Goal: Book appointment/travel/reservation

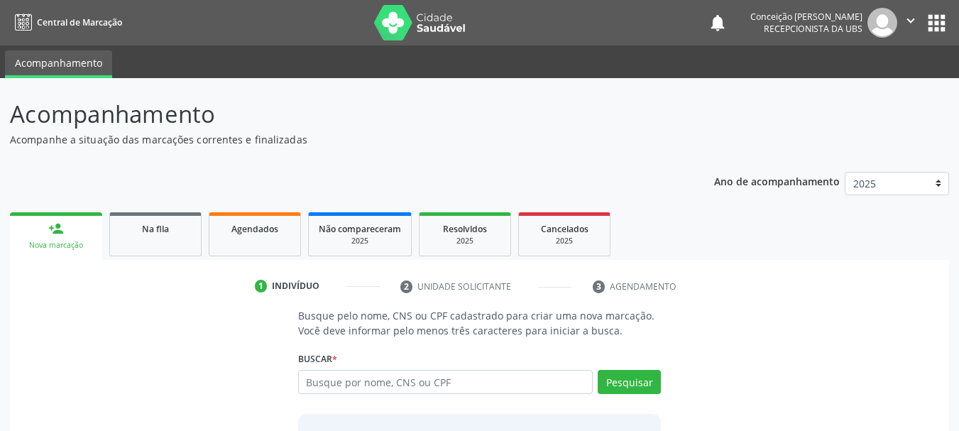
click at [326, 381] on input "text" at bounding box center [445, 382] width 295 height 24
type input "emanuelly rios de [DEMOGRAPHIC_DATA]"
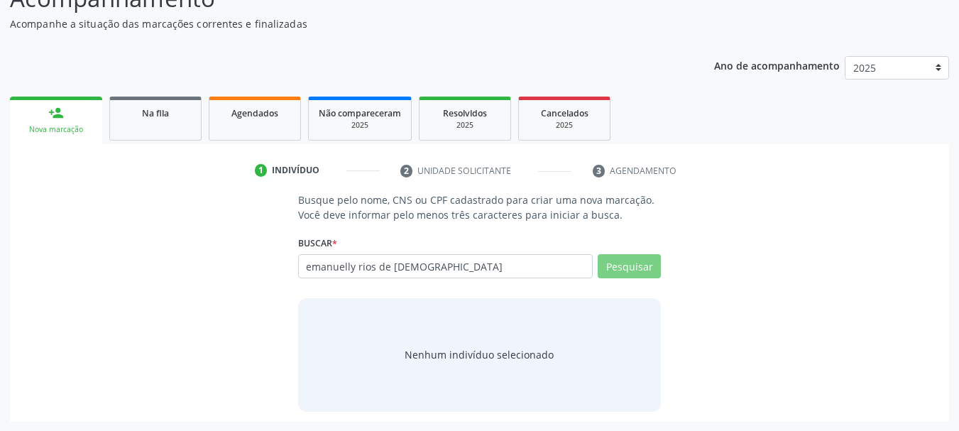
scroll to position [116, 0]
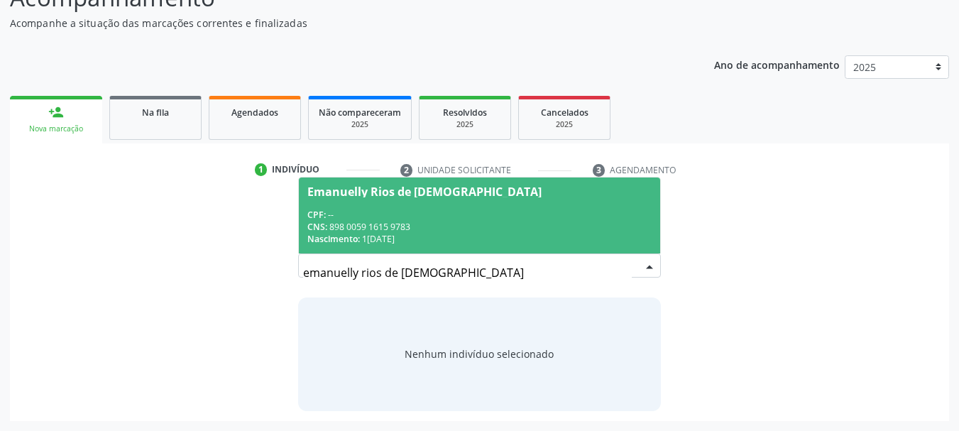
click at [346, 217] on div "CPF: --" at bounding box center [480, 215] width 345 height 12
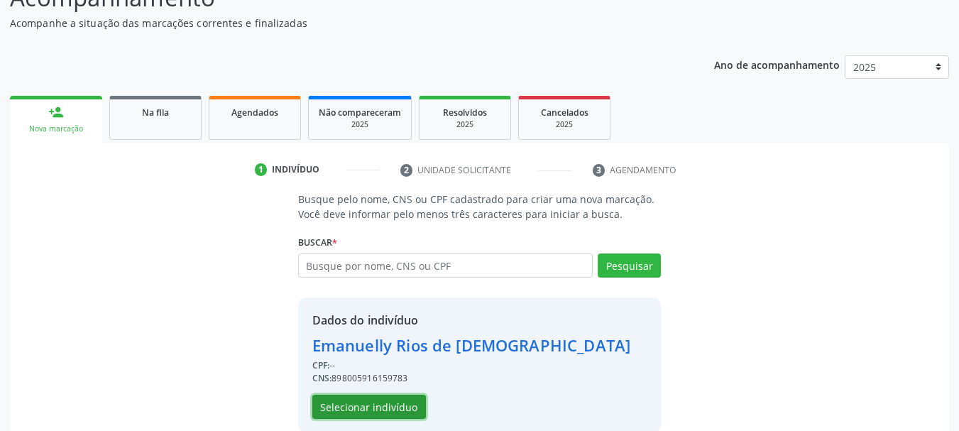
click at [384, 396] on button "Selecionar indivíduo" at bounding box center [369, 407] width 114 height 24
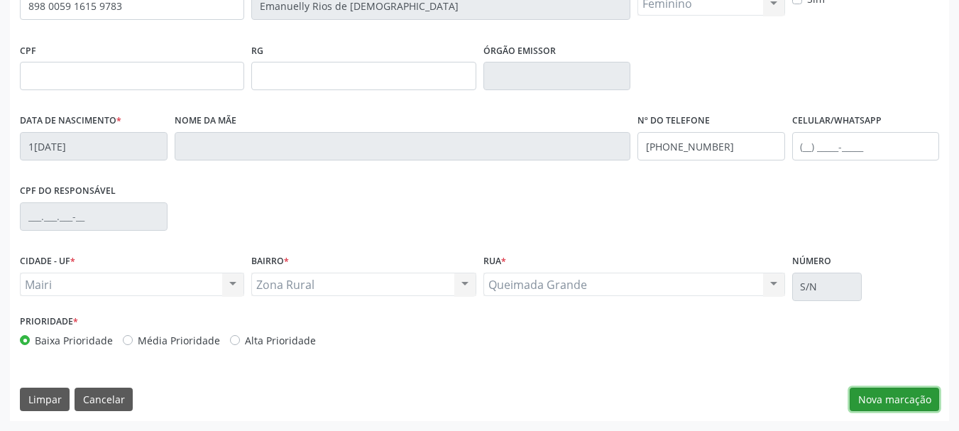
click at [871, 408] on button "Nova marcação" at bounding box center [894, 400] width 89 height 24
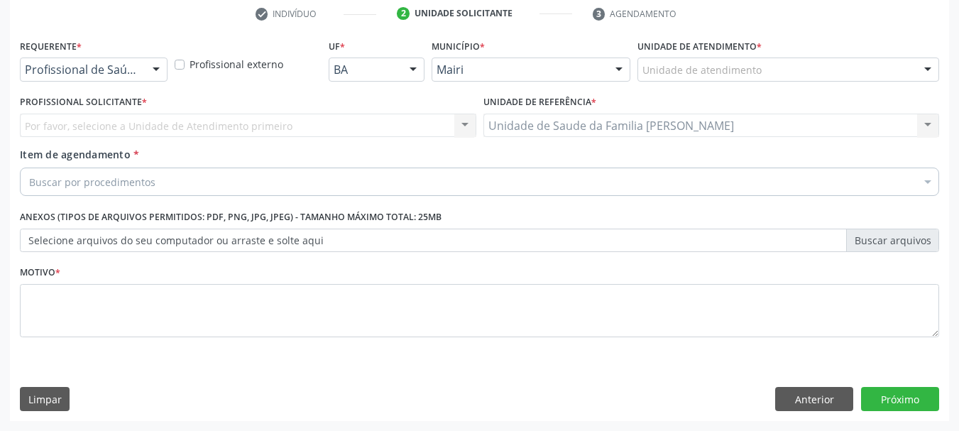
click at [935, 182] on div at bounding box center [928, 183] width 21 height 24
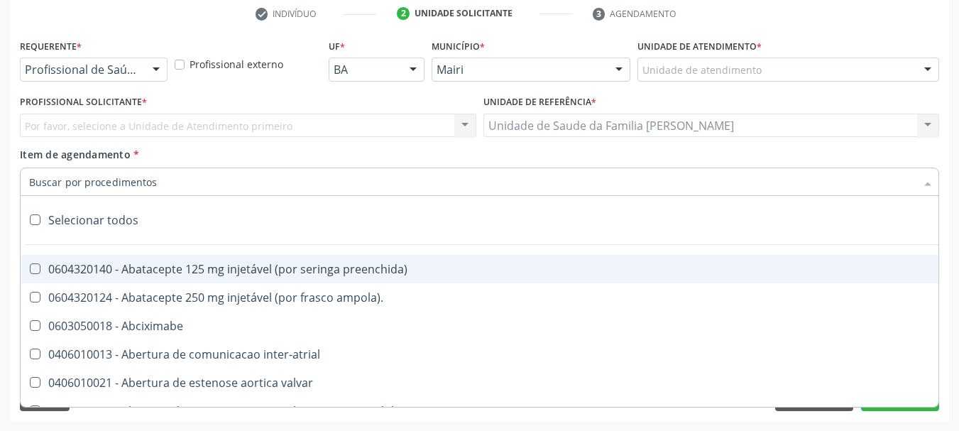
click at [932, 177] on div at bounding box center [928, 183] width 21 height 24
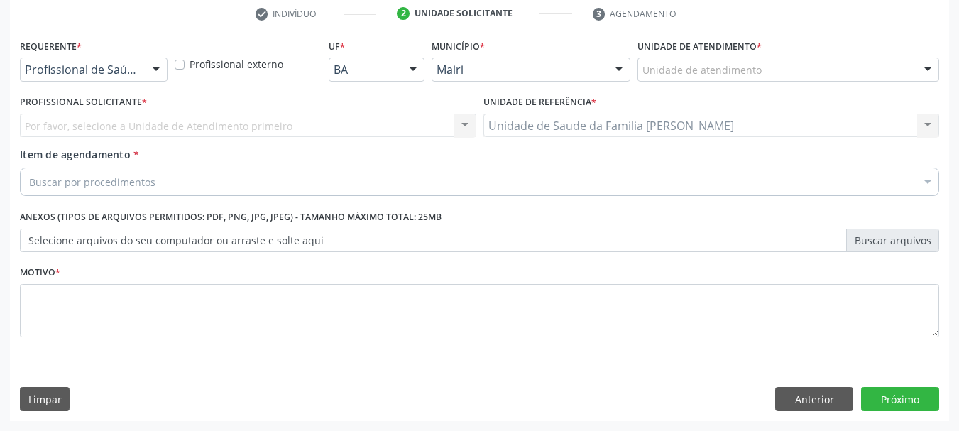
click at [932, 177] on div at bounding box center [928, 183] width 21 height 24
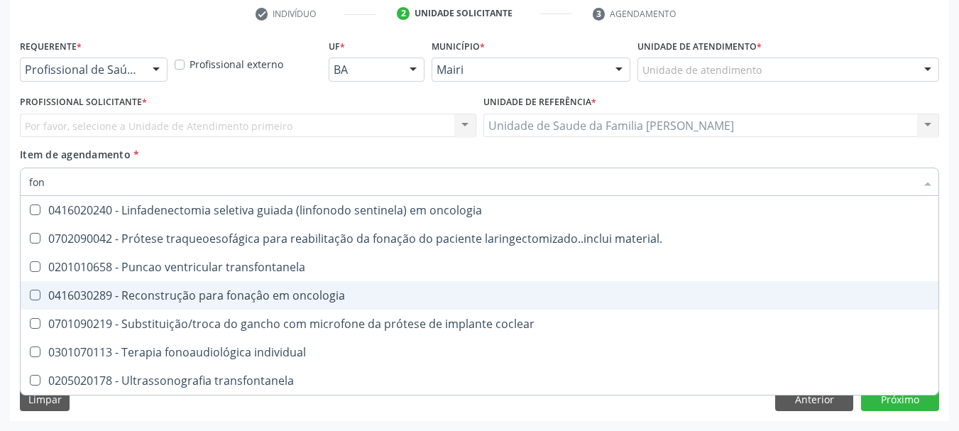
type input "fono"
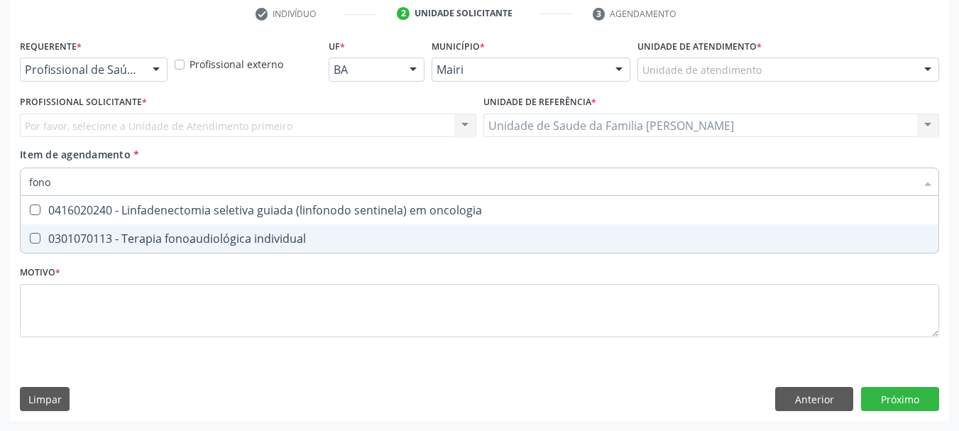
click at [259, 241] on div "0301070113 - Terapia fonoaudiológica individual" at bounding box center [479, 238] width 901 height 11
checkbox individual "true"
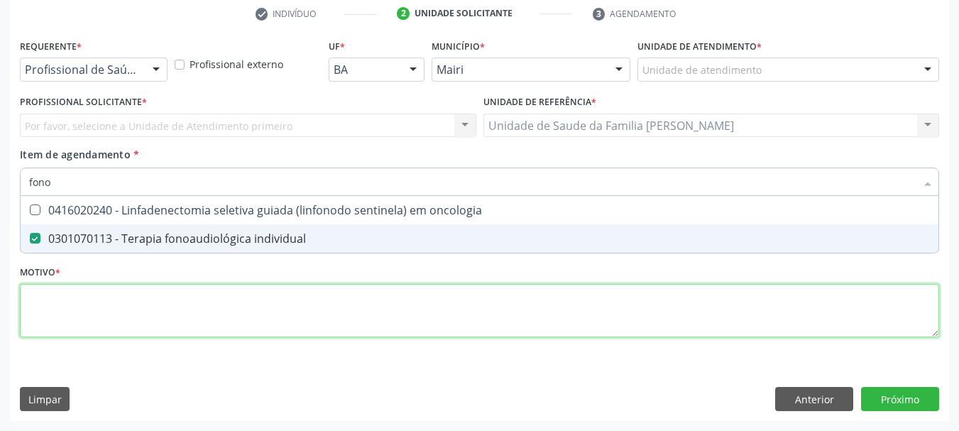
click at [219, 318] on div "Requerente * Profissional de Saúde Profissional de Saúde Paciente Nenhum result…" at bounding box center [480, 197] width 920 height 322
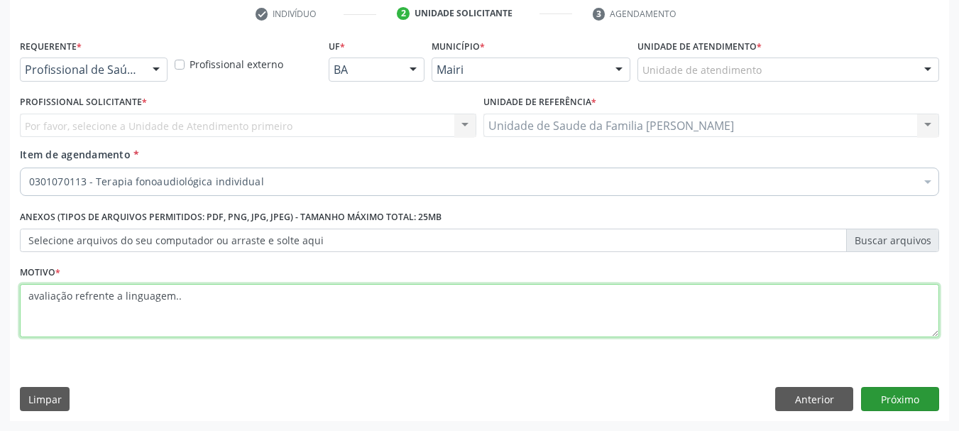
type textarea "avaliação refrente a linguagem.."
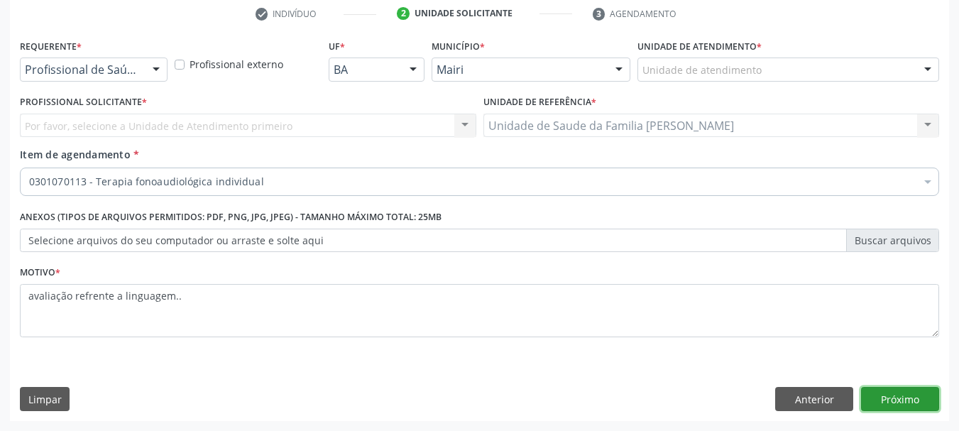
click at [891, 393] on button "Próximo" at bounding box center [900, 399] width 78 height 24
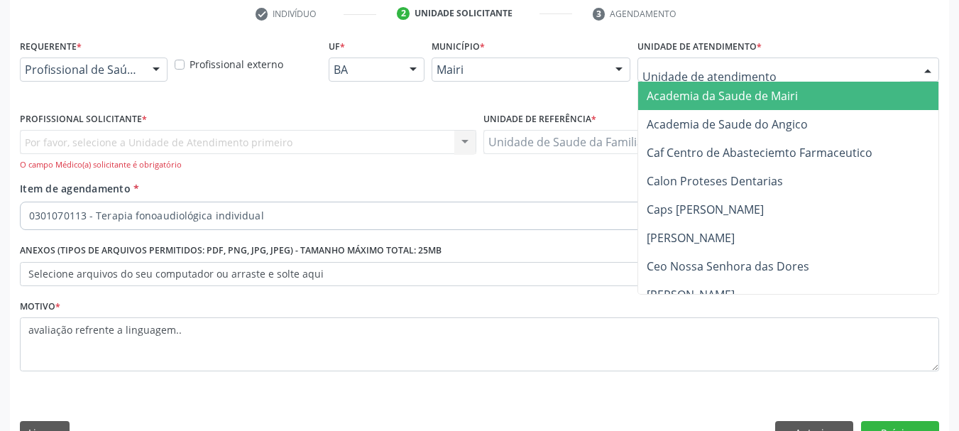
click at [921, 66] on div at bounding box center [928, 70] width 21 height 24
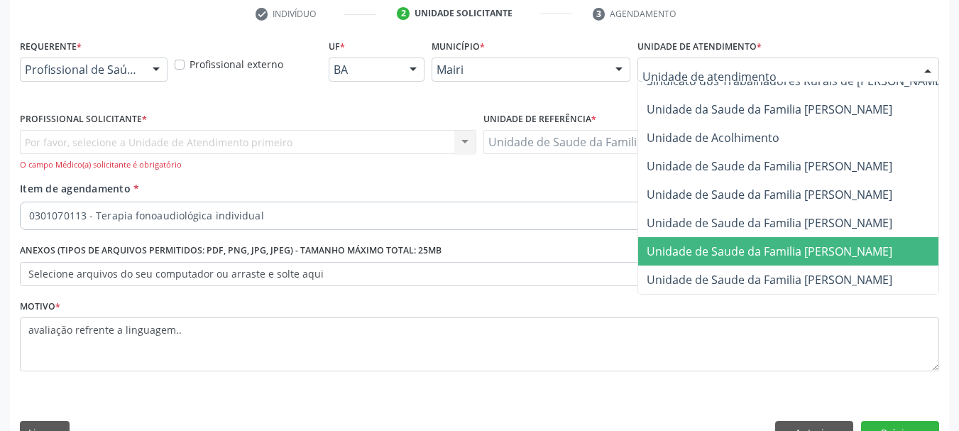
scroll to position [1077, 0]
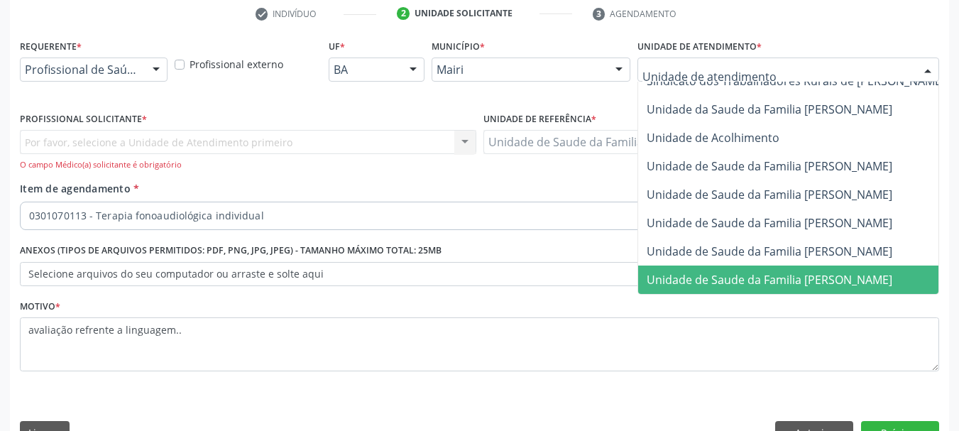
click at [800, 272] on span "Unidade de Saude da Familia [PERSON_NAME]" at bounding box center [770, 280] width 246 height 16
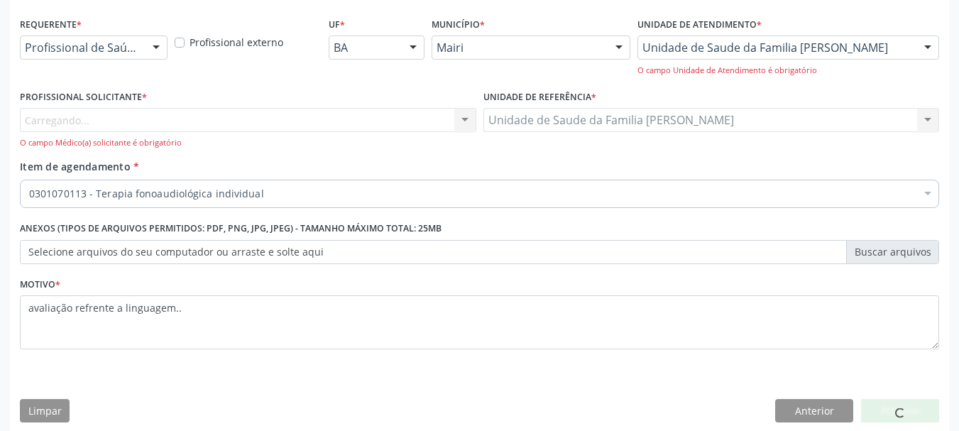
scroll to position [306, 0]
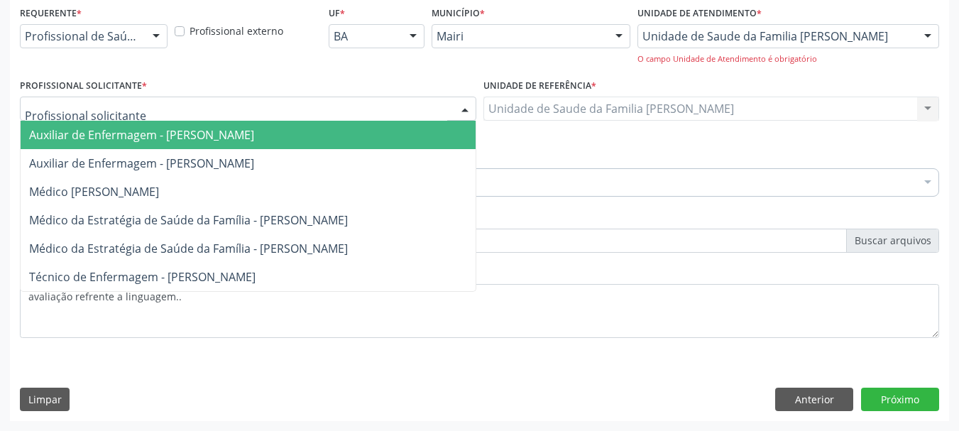
click at [254, 97] on div at bounding box center [248, 109] width 457 height 24
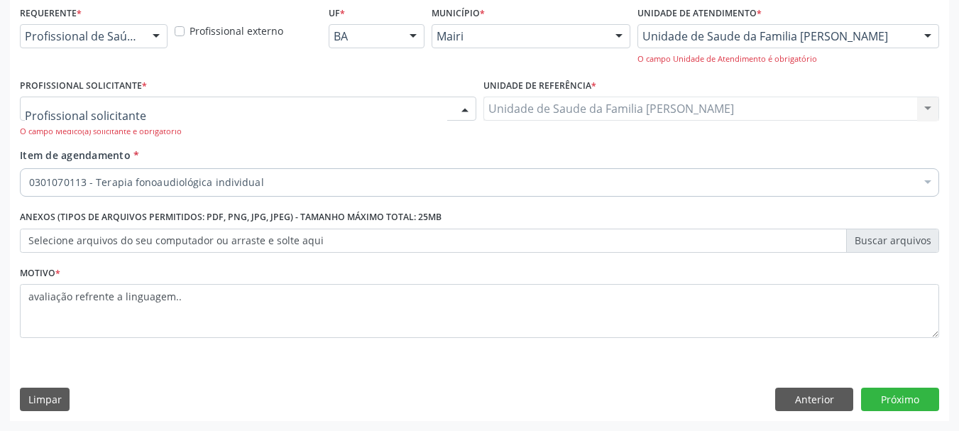
click at [253, 99] on div at bounding box center [248, 109] width 457 height 24
type input "g"
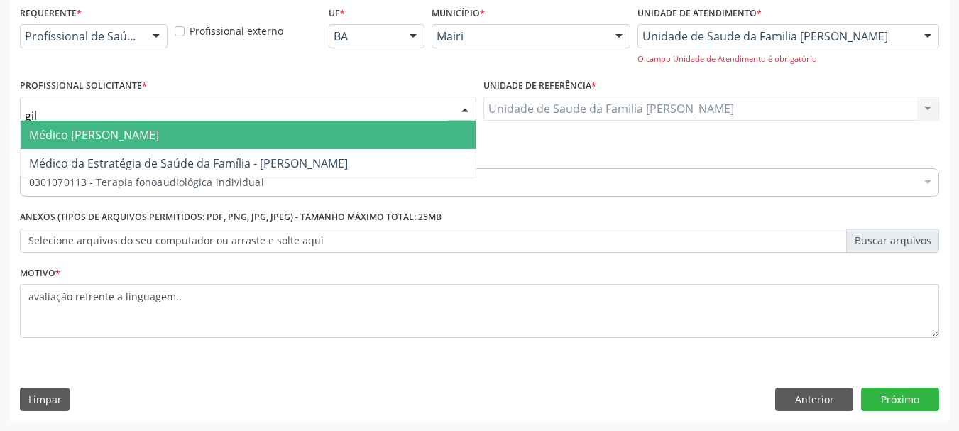
type input "gile"
click at [159, 133] on span "Médico [PERSON_NAME]" at bounding box center [94, 135] width 130 height 16
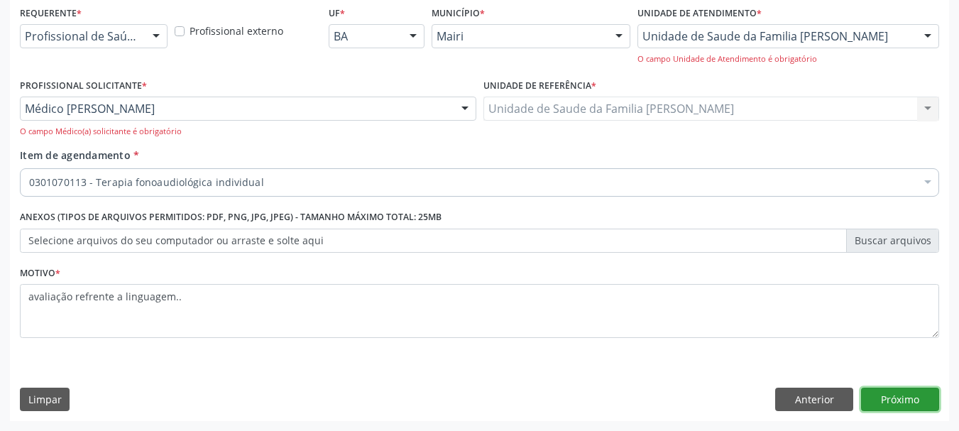
click at [897, 396] on button "Próximo" at bounding box center [900, 400] width 78 height 24
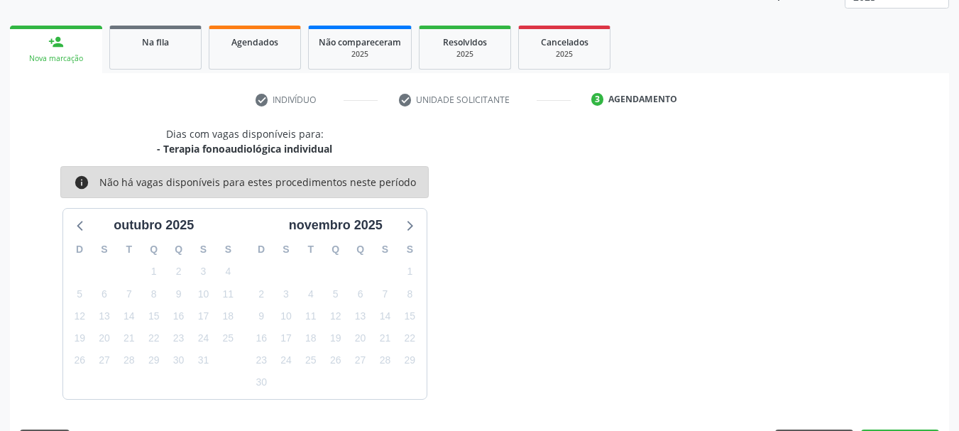
scroll to position [229, 0]
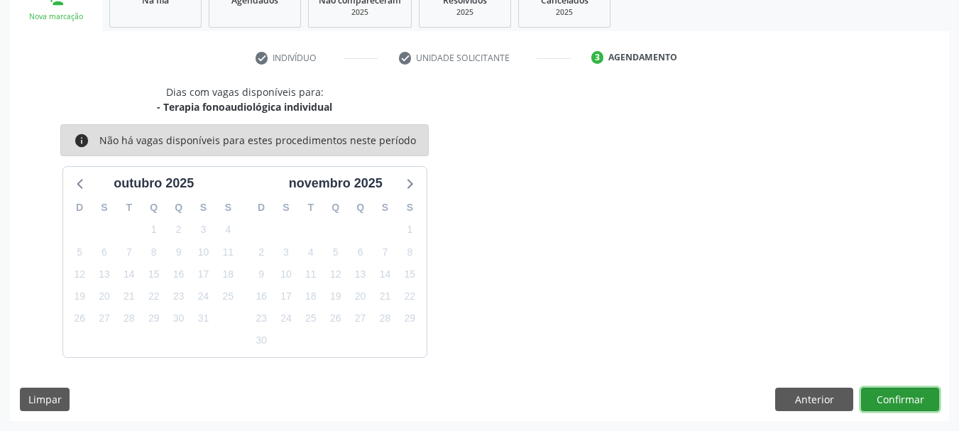
click at [889, 397] on button "Confirmar" at bounding box center [900, 400] width 78 height 24
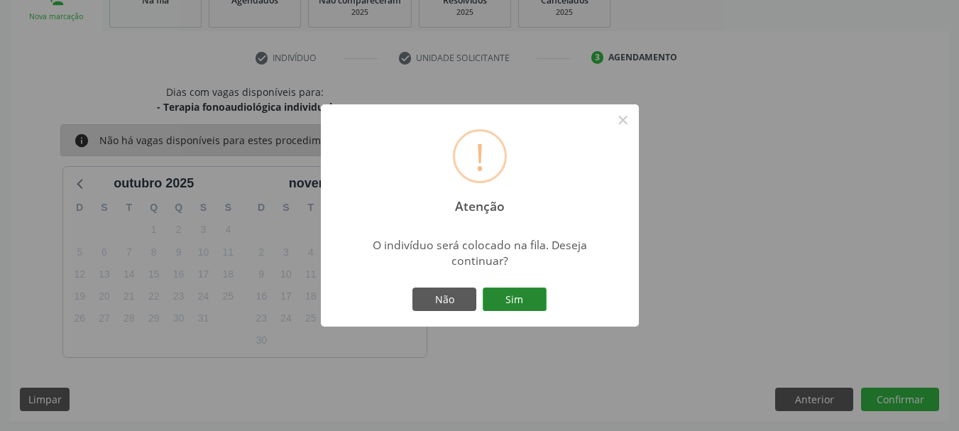
click at [526, 301] on button "Sim" at bounding box center [515, 300] width 64 height 24
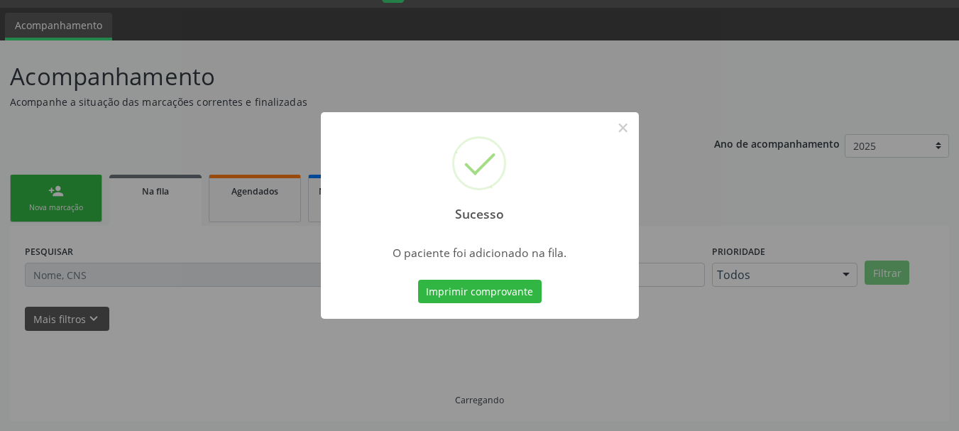
scroll to position [38, 0]
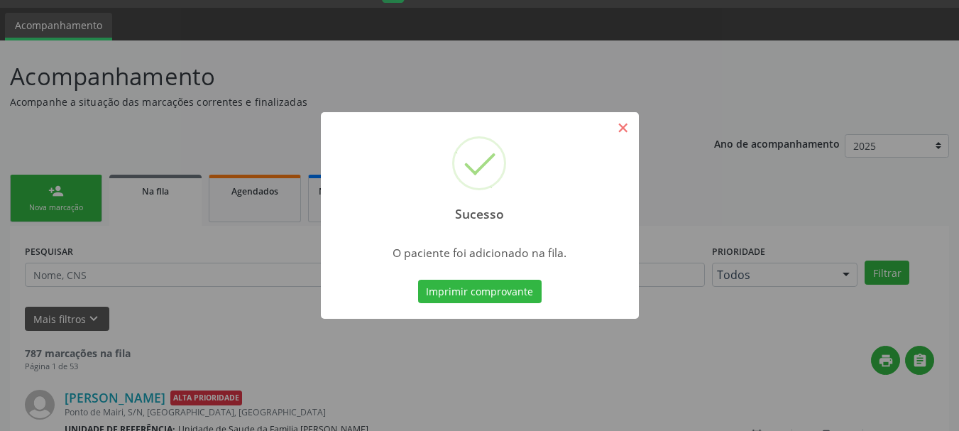
click at [619, 123] on button "×" at bounding box center [623, 128] width 24 height 24
